Goal: Task Accomplishment & Management: Complete application form

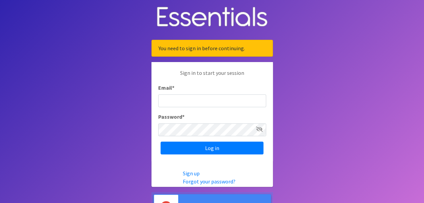
type input "[EMAIL_ADDRESS][DOMAIN_NAME]"
click at [202, 97] on input "[EMAIL_ADDRESS][DOMAIN_NAME]" at bounding box center [212, 100] width 108 height 13
drag, startPoint x: 362, startPoint y: 126, endPoint x: 344, endPoint y: 125, distance: 18.6
click at [362, 126] on body "You need to sign in before continuing. Sign in to start your session Email * ag…" at bounding box center [212, 110] width 424 height 221
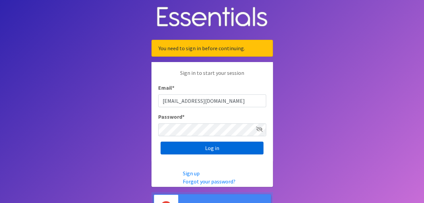
click at [233, 145] on input "Log in" at bounding box center [212, 148] width 103 height 13
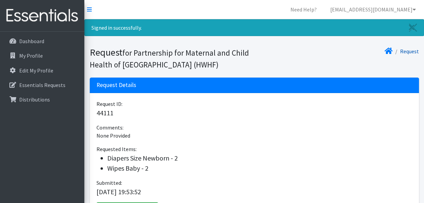
click at [408, 51] on link "Request" at bounding box center [409, 51] width 19 height 7
click at [46, 82] on p "Essentials Requests" at bounding box center [42, 85] width 46 height 7
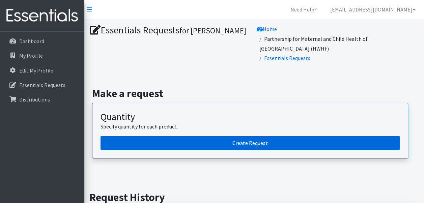
click at [256, 136] on link "Create Request" at bounding box center [250, 143] width 299 height 14
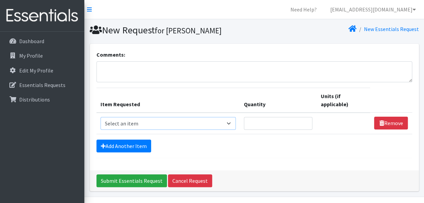
click at [162, 123] on select "Select an item # of Children this order will serve # of Individuals Living in H…" at bounding box center [169, 123] width 136 height 13
select select "5733"
click at [101, 117] on select "Select an item # of Children this order will serve # of Individuals Living in H…" at bounding box center [169, 123] width 136 height 13
click at [261, 123] on input "Quantity" at bounding box center [278, 123] width 69 height 13
click at [287, 122] on input "Quantity" at bounding box center [278, 123] width 69 height 13
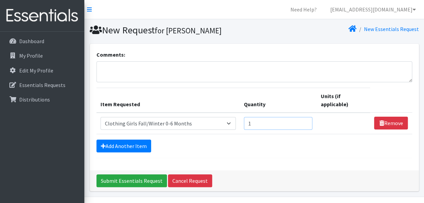
click at [304, 121] on input "1" at bounding box center [278, 123] width 69 height 13
type input "2"
click at [305, 121] on input "2" at bounding box center [278, 123] width 69 height 13
click at [129, 148] on link "Add Another Item" at bounding box center [124, 146] width 55 height 13
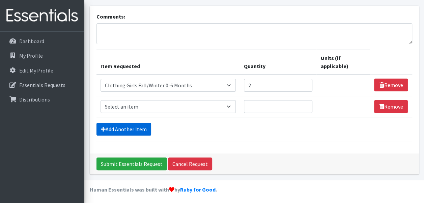
scroll to position [39, 0]
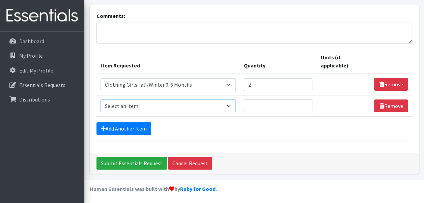
click at [235, 109] on select "Select an item # of Children this order will serve # of Individuals Living in H…" at bounding box center [169, 106] width 136 height 13
click at [229, 108] on select "Select an item # of Children this order will serve # of Individuals Living in H…" at bounding box center [169, 106] width 136 height 13
click at [217, 106] on select "Select an item # of Children this order will serve # of Individuals Living in H…" at bounding box center [169, 106] width 136 height 13
select select "5742"
click at [101, 100] on select "Select an item # of Children this order will serve # of Individuals Living in H…" at bounding box center [169, 106] width 136 height 13
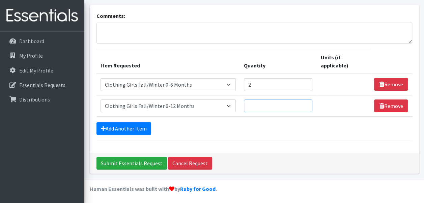
click at [261, 107] on input "Quantity" at bounding box center [278, 106] width 69 height 13
click at [306, 103] on input "1" at bounding box center [278, 106] width 69 height 13
type input "2"
click at [306, 103] on input "2" at bounding box center [278, 106] width 69 height 13
click at [136, 125] on link "Add Another Item" at bounding box center [124, 128] width 55 height 13
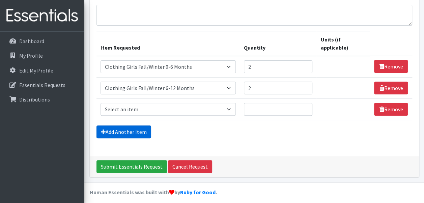
scroll to position [60, 0]
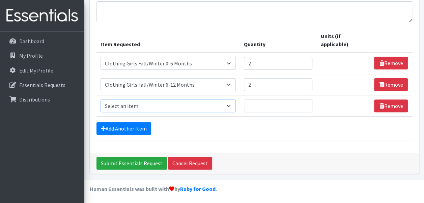
click at [233, 103] on select "Select an item # of Children this order will serve # of Individuals Living in H…" at bounding box center [169, 106] width 136 height 13
click at [420, 131] on div "Comments: Item Requested Quantity Units (if applicable) Item Requested Select a…" at bounding box center [254, 81] width 334 height 195
click at [223, 104] on select "Select an item # of Children this order will serve # of Individuals Living in H…" at bounding box center [169, 106] width 136 height 13
select select "1929"
click at [101, 100] on select "Select an item # of Children this order will serve # of Individuals Living in H…" at bounding box center [169, 106] width 136 height 13
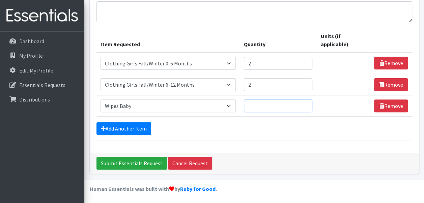
click at [290, 105] on input "Quantity" at bounding box center [278, 106] width 69 height 13
click at [304, 104] on input "1" at bounding box center [278, 106] width 69 height 13
click at [305, 103] on input "2" at bounding box center [278, 106] width 69 height 13
type input "3"
click at [306, 102] on input "3" at bounding box center [278, 106] width 69 height 13
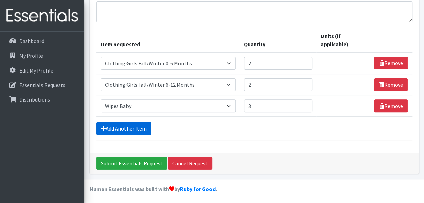
click at [115, 125] on link "Add Another Item" at bounding box center [124, 128] width 55 height 13
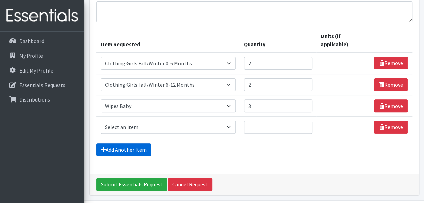
scroll to position [81, 0]
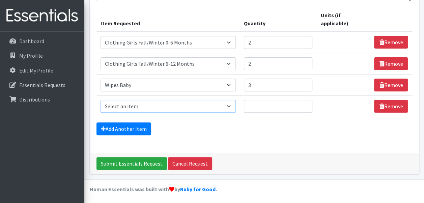
click at [217, 103] on select "Select an item # of Children this order will serve # of Individuals Living in H…" at bounding box center [169, 106] width 136 height 13
select select "13431"
click at [101, 100] on select "Select an item # of Children this order will serve # of Individuals Living in H…" at bounding box center [169, 106] width 136 height 13
click at [277, 105] on input "Quantity" at bounding box center [278, 106] width 69 height 13
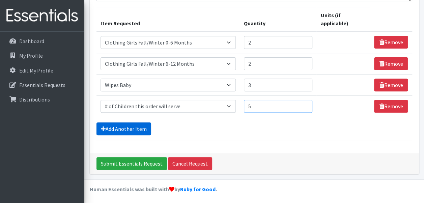
type input "5"
click at [135, 122] on link "Add Another Item" at bounding box center [124, 128] width 55 height 13
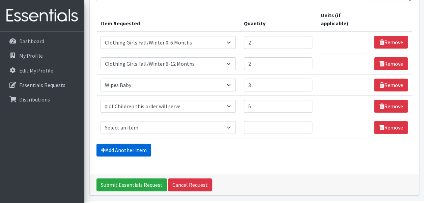
scroll to position [102, 0]
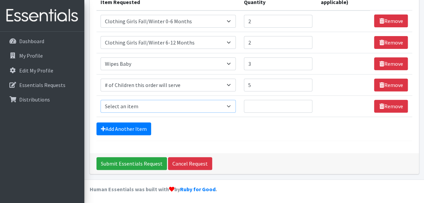
drag, startPoint x: 137, startPoint y: 103, endPoint x: 146, endPoint y: 103, distance: 8.8
click at [137, 103] on select "Select an item # of Children this order will serve # of Individuals Living in H…" at bounding box center [169, 106] width 136 height 13
click at [202, 103] on select "Select an item # of Children this order will serve # of Individuals Living in H…" at bounding box center [169, 106] width 136 height 13
click at [10, 126] on div "Dashboard My Profile Edit My Profile Essentials Requests Distributions" at bounding box center [42, 124] width 84 height 184
click at [181, 106] on select "Select an item # of Children this order will serve # of Individuals Living in H…" at bounding box center [169, 106] width 136 height 13
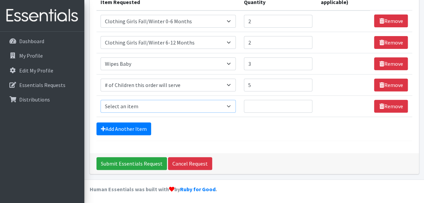
click at [189, 103] on select "Select an item # of Children this order will serve # of Individuals Living in H…" at bounding box center [169, 106] width 136 height 13
select select "1967"
click at [101, 100] on select "Select an item # of Children this order will serve # of Individuals Living in H…" at bounding box center [169, 106] width 136 height 13
click at [274, 107] on input "Quantity" at bounding box center [274, 106] width 67 height 13
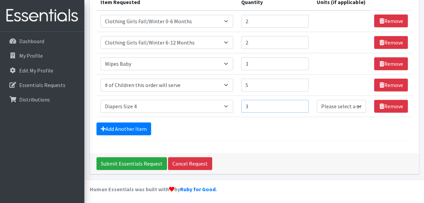
type input "3"
click at [302, 104] on input "3" at bounding box center [274, 106] width 67 height 13
click at [276, 137] on form "Comments: Item Requested Quantity Units (if applicable) Item Requested Select a…" at bounding box center [255, 48] width 316 height 185
drag, startPoint x: 269, startPoint y: 107, endPoint x: 271, endPoint y: 103, distance: 4.1
click at [269, 107] on input "3" at bounding box center [274, 106] width 67 height 13
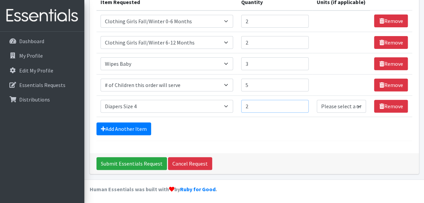
type input "2"
click at [275, 164] on div "Submit Essentials Request Cancel Request" at bounding box center [254, 163] width 329 height 21
click at [341, 101] on select "Please select a unit units Packs" at bounding box center [341, 106] width 49 height 13
select select "Pack"
click at [317, 100] on select "Please select a unit units Packs" at bounding box center [341, 106] width 49 height 13
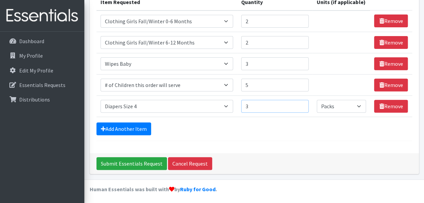
type input "3"
click at [303, 105] on input "3" at bounding box center [274, 106] width 67 height 13
click at [132, 126] on link "Add Another Item" at bounding box center [124, 128] width 55 height 13
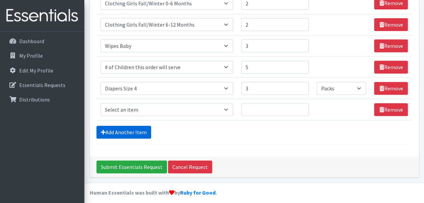
scroll to position [115, 0]
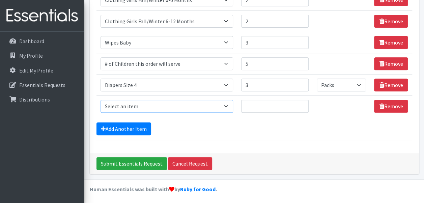
click at [175, 106] on select "Select an item # of Children this order will serve # of Individuals Living in H…" at bounding box center [167, 106] width 133 height 13
click at [101, 100] on select "Select an item # of Children this order will serve # of Individuals Living in H…" at bounding box center [167, 106] width 133 height 13
click at [204, 105] on select "Select an item # of Children this order will serve # of Individuals Living in H…" at bounding box center [167, 106] width 133 height 13
select select "1965"
click at [101, 100] on select "Select an item # of Children this order will serve # of Individuals Living in H…" at bounding box center [167, 106] width 133 height 13
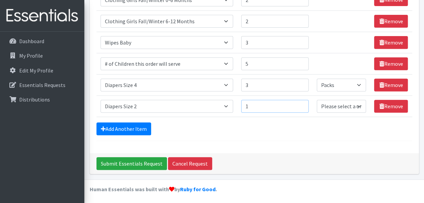
click at [304, 103] on input "1" at bounding box center [274, 106] width 67 height 13
click at [304, 103] on input "2" at bounding box center [274, 106] width 67 height 13
type input "3"
click at [304, 103] on input "3" at bounding box center [274, 106] width 67 height 13
click at [361, 102] on select "Please select a unit units Packs" at bounding box center [341, 106] width 49 height 13
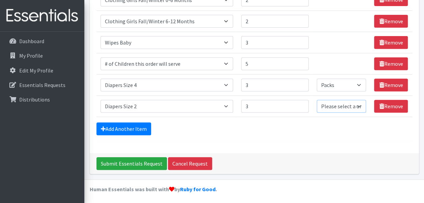
select select "Pack"
click at [317, 100] on select "Please select a unit units Packs" at bounding box center [341, 106] width 49 height 13
click at [234, 122] on div "Add Another Item" at bounding box center [255, 128] width 316 height 13
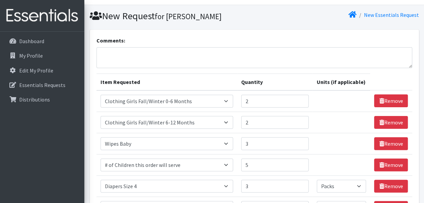
scroll to position [48, 0]
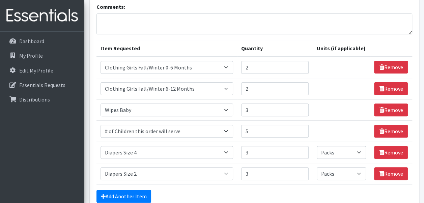
click at [417, 70] on div "Comments: Item Requested Quantity Units (if applicable) Item Requested Select a…" at bounding box center [254, 108] width 329 height 225
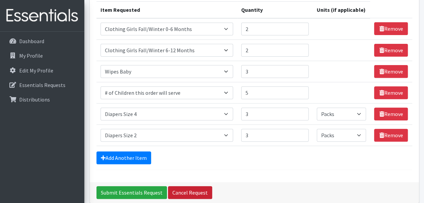
scroll to position [115, 0]
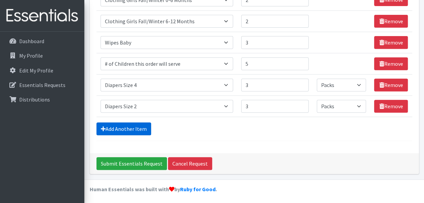
click at [128, 125] on link "Add Another Item" at bounding box center [124, 128] width 55 height 13
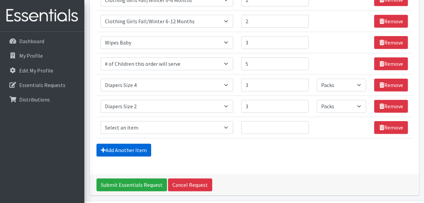
scroll to position [136, 0]
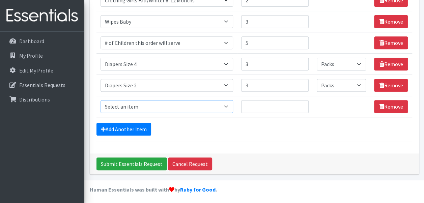
drag, startPoint x: 149, startPoint y: 111, endPoint x: 151, endPoint y: 108, distance: 3.8
click at [149, 111] on select "Select an item # of Children this order will serve # of Individuals Living in H…" at bounding box center [167, 106] width 133 height 13
click at [153, 104] on select "Select an item # of Children this order will serve # of Individuals Living in H…" at bounding box center [167, 106] width 133 height 13
click at [153, 105] on select "Select an item # of Children this order will serve # of Individuals Living in H…" at bounding box center [167, 106] width 133 height 13
drag, startPoint x: 300, startPoint y: 134, endPoint x: 288, endPoint y: 130, distance: 13.0
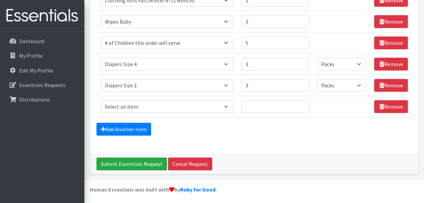
click at [300, 134] on form "Comments: Item Requested Quantity Units (if applicable) Item Requested Select a…" at bounding box center [255, 27] width 316 height 227
click at [229, 85] on select "Select an item # of Children this order will serve # of Individuals Living in H…" at bounding box center [167, 85] width 133 height 13
click at [387, 84] on link "Remove" at bounding box center [391, 85] width 34 height 13
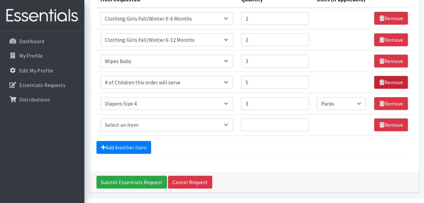
scroll to position [82, 0]
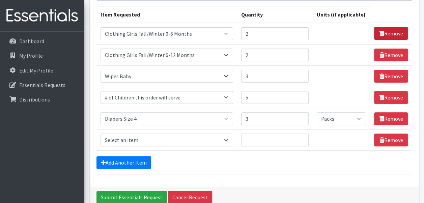
click at [388, 33] on link "Remove" at bounding box center [391, 33] width 34 height 13
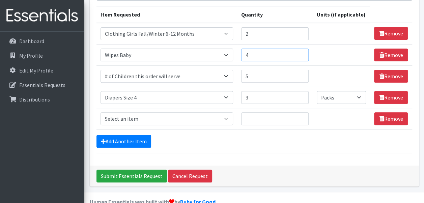
type input "4"
click at [303, 52] on input "4" at bounding box center [274, 55] width 67 height 13
type input "4"
click at [302, 96] on input "4" at bounding box center [274, 97] width 67 height 13
click at [289, 149] on form "Comments: Item Requested Quantity Units (if applicable) Item Requested Select a…" at bounding box center [255, 61] width 316 height 185
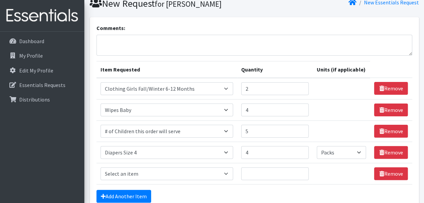
scroll to position [94, 0]
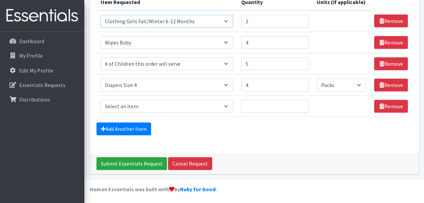
click at [227, 18] on select "Select an item # of Children this order will serve # of Individuals Living in H…" at bounding box center [167, 21] width 133 height 13
click at [365, 143] on div "Comments: Item Requested Quantity Units (if applicable) Item Requested Select a…" at bounding box center [254, 51] width 329 height 203
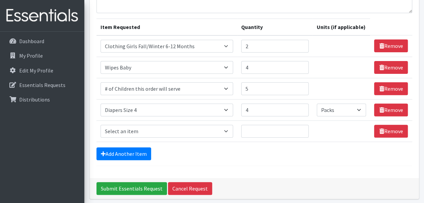
scroll to position [27, 0]
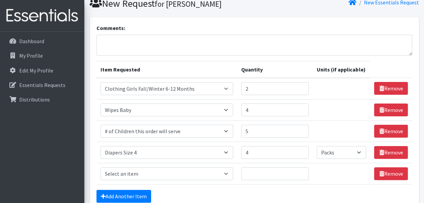
click at [127, 33] on div "Comments:" at bounding box center [255, 40] width 316 height 32
click at [128, 39] on textarea "Comments:" at bounding box center [255, 45] width 316 height 21
type textarea "T"
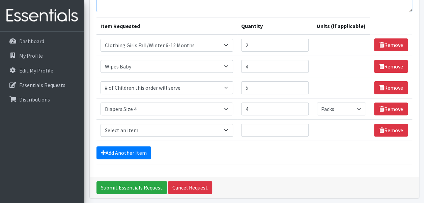
scroll to position [94, 0]
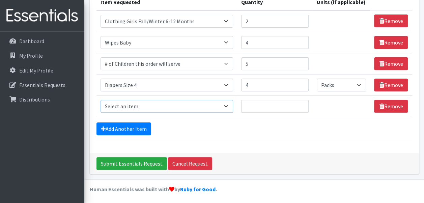
click at [200, 109] on select "Select an item # of Children this order will serve # of Individuals Living in H…" at bounding box center [167, 106] width 133 height 13
click at [297, 143] on div "Comments: Item Requested Quantity Units (if applicable) Item Requested Select a…" at bounding box center [254, 51] width 329 height 203
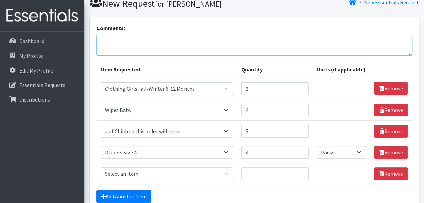
click at [159, 55] on textarea "Comments:" at bounding box center [255, 45] width 316 height 21
type textarea "Clothing mostly pijamas and other items for a g"
click at [198, 85] on select "Select an item # of Children this order will serve # of Individuals Living in H…" at bounding box center [167, 88] width 133 height 13
select select "5705"
click at [101, 82] on select "Select an item # of Children this order will serve # of Individuals Living in H…" at bounding box center [167, 88] width 133 height 13
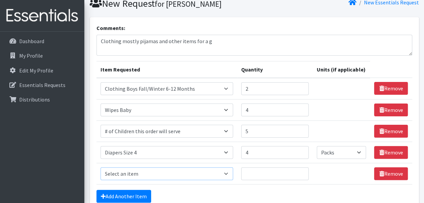
click at [158, 173] on select "Select an item # of Children this order will serve # of Individuals Living in H…" at bounding box center [167, 173] width 133 height 13
click at [218, 40] on textarea "Clothing mostly pijamas and other items for a g" at bounding box center [255, 45] width 316 height 21
type textarea "Clothing mostly pijamas and other items for a 9 month old baby(Tried to pick ou…"
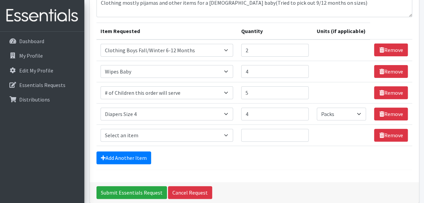
scroll to position [94, 0]
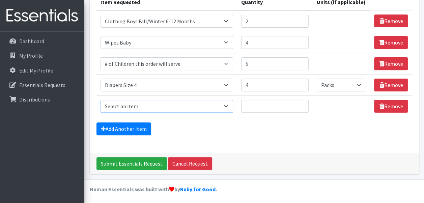
click at [184, 109] on select "Select an item # of Children this order will serve # of Individuals Living in H…" at bounding box center [167, 106] width 133 height 13
